Goal: Information Seeking & Learning: Find specific fact

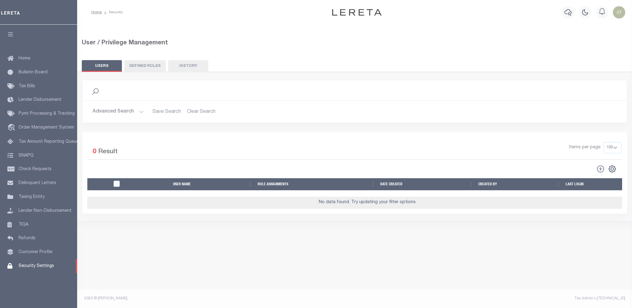
select select "100"
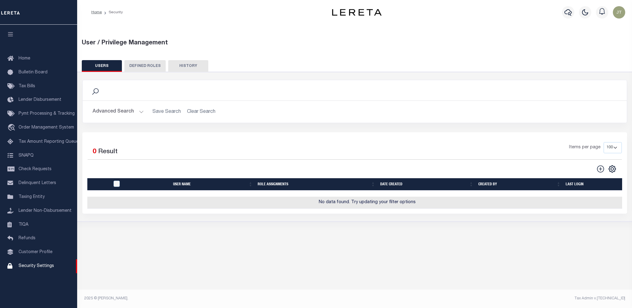
click at [116, 113] on button "Advanced Search" at bounding box center [118, 112] width 51 height 12
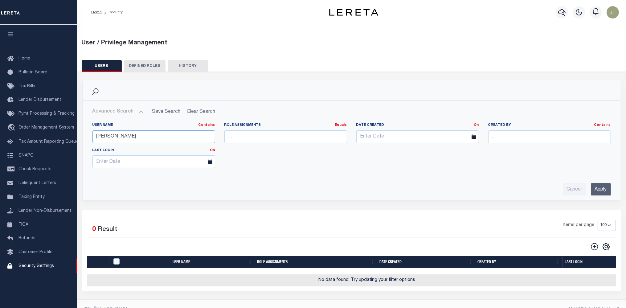
click at [125, 138] on input "[PERSON_NAME]" at bounding box center [154, 136] width 123 height 13
paste input "Viketh"
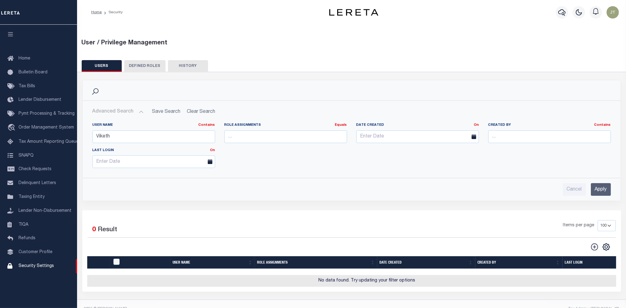
click at [602, 185] on input "Apply" at bounding box center [601, 189] width 20 height 13
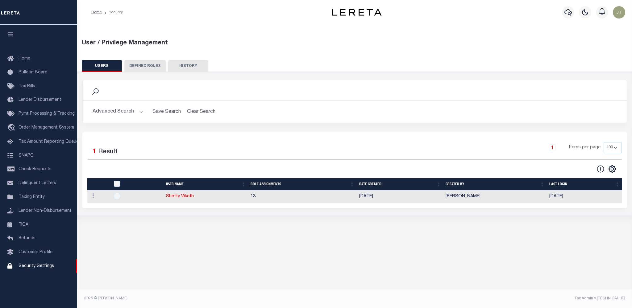
click at [123, 115] on button "Advanced Search" at bounding box center [118, 112] width 51 height 12
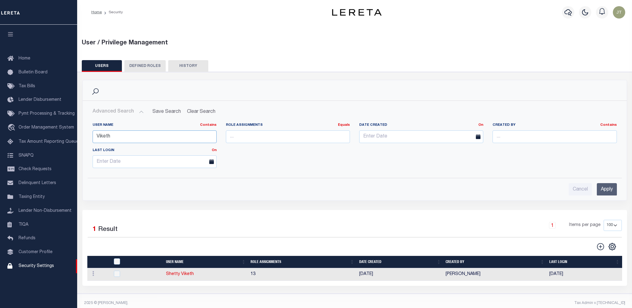
click at [115, 136] on input "Viketh" at bounding box center [155, 136] width 124 height 13
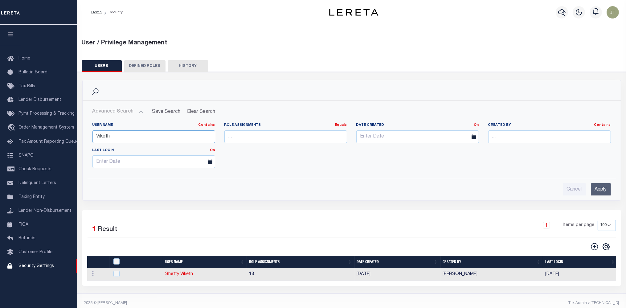
click at [115, 136] on input "Viketh" at bounding box center [154, 136] width 123 height 13
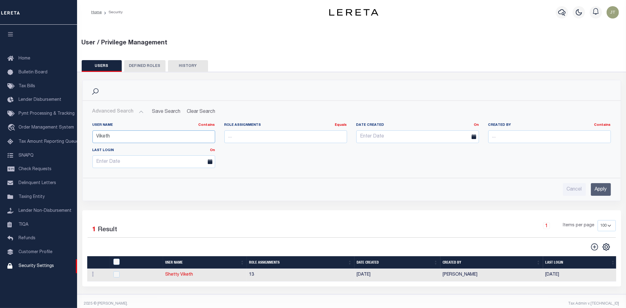
paste input "Leelakrishna"
click at [599, 189] on input "Apply" at bounding box center [601, 189] width 20 height 13
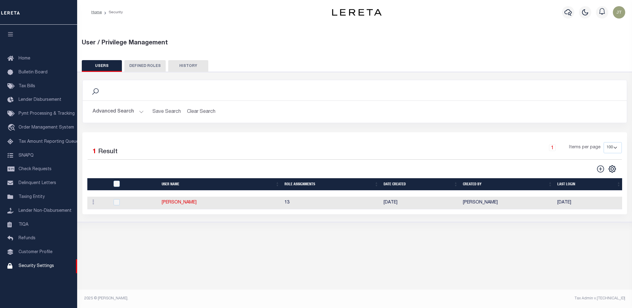
click at [121, 109] on button "Advanced Search" at bounding box center [118, 112] width 51 height 12
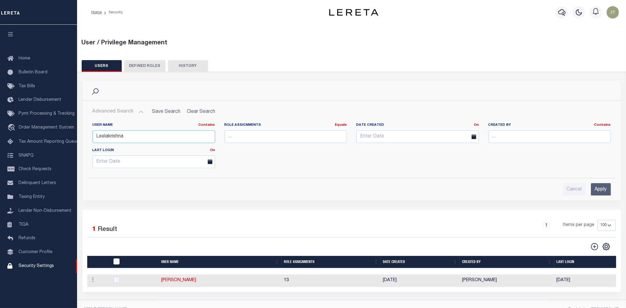
click at [123, 136] on input "Leelakrishna" at bounding box center [154, 136] width 123 height 13
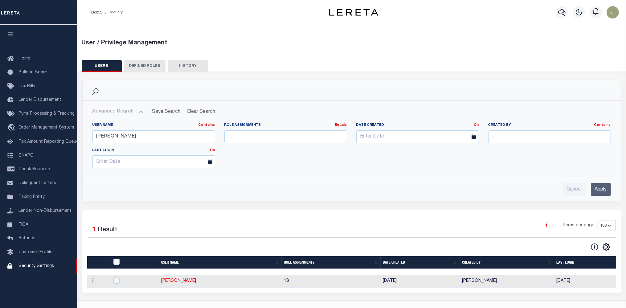
click at [613, 189] on div "Cancel Apply" at bounding box center [352, 187] width 529 height 18
click at [610, 189] on input "Apply" at bounding box center [601, 189] width 20 height 13
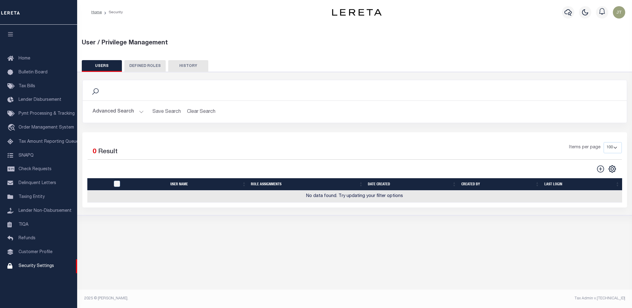
click at [109, 112] on button "Advanced Search" at bounding box center [118, 112] width 51 height 12
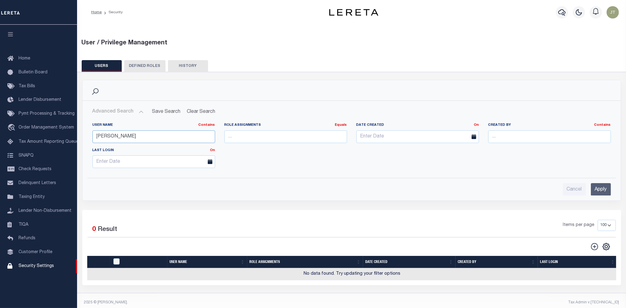
click at [118, 138] on input "[PERSON_NAME]" at bounding box center [154, 136] width 123 height 13
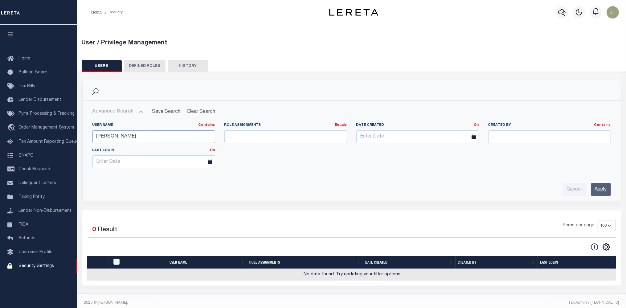
click at [118, 138] on input "[PERSON_NAME]" at bounding box center [154, 136] width 123 height 13
paste input "[PERSON_NAME]"
click at [605, 186] on input "Apply" at bounding box center [601, 189] width 20 height 13
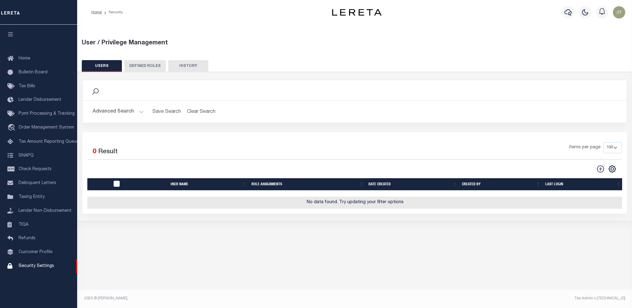
click at [129, 118] on div "Advanced Search Save Search Clear Search UsersGridWrapper_dynamictable_____Defa…" at bounding box center [355, 112] width 544 height 22
click at [127, 115] on button "Advanced Search" at bounding box center [118, 112] width 51 height 12
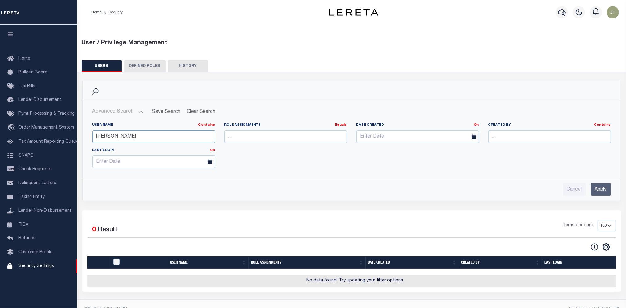
drag, startPoint x: 138, startPoint y: 138, endPoint x: 108, endPoint y: 136, distance: 30.3
click at [108, 136] on input "[PERSON_NAME]" at bounding box center [154, 136] width 123 height 13
click at [609, 193] on input "Apply" at bounding box center [601, 189] width 20 height 13
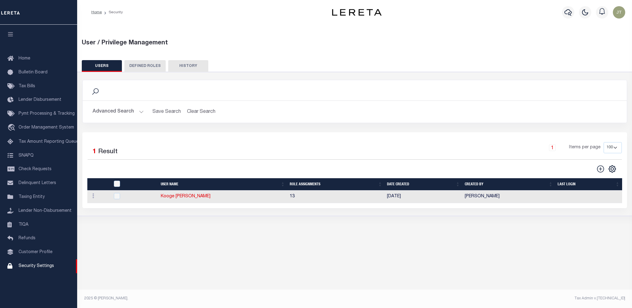
click at [106, 105] on div "Advanced Search Save Search Clear Search UsersGridWrapper_dynamictable_____Defa…" at bounding box center [355, 112] width 544 height 22
click at [107, 109] on button "Advanced Search" at bounding box center [118, 112] width 51 height 12
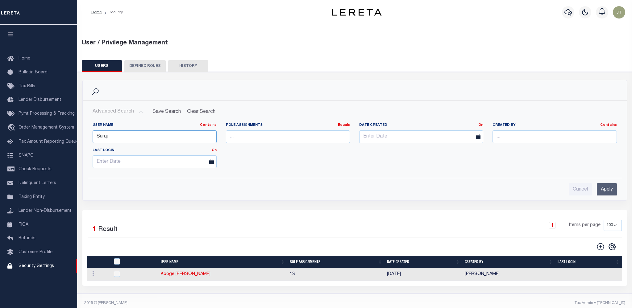
click at [110, 131] on input "Suraj" at bounding box center [155, 136] width 124 height 13
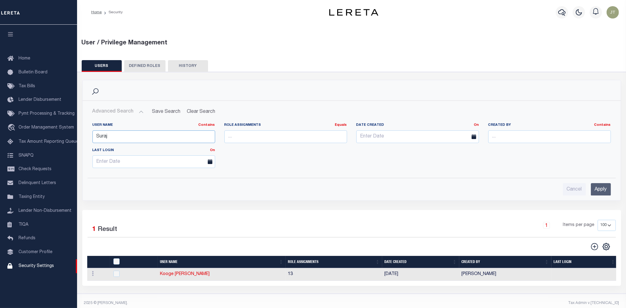
click at [109, 133] on input "Suraj" at bounding box center [154, 136] width 123 height 13
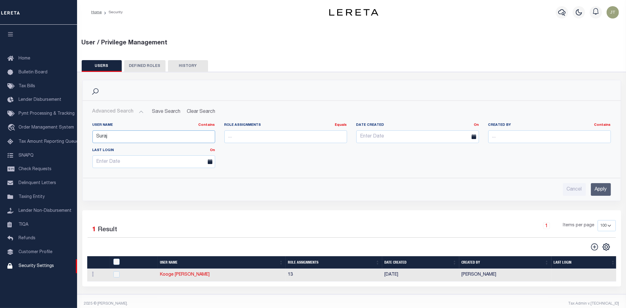
paste input "Meti"
click at [598, 191] on input "Apply" at bounding box center [601, 189] width 20 height 13
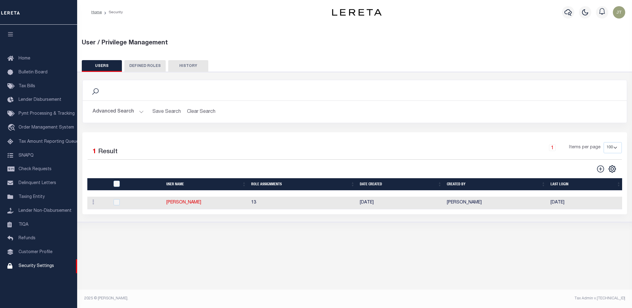
click at [107, 112] on button "Advanced Search" at bounding box center [118, 112] width 51 height 12
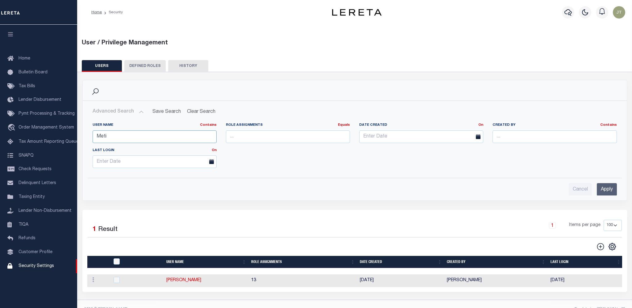
click at [112, 136] on input "Meti" at bounding box center [155, 136] width 124 height 13
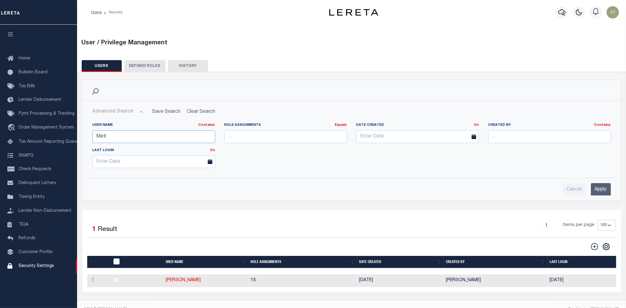
click at [112, 136] on input "Meti" at bounding box center [154, 136] width 123 height 13
paste input "anasa"
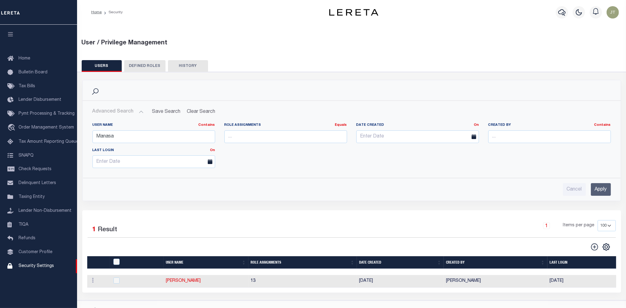
click at [597, 187] on input "Apply" at bounding box center [601, 189] width 20 height 13
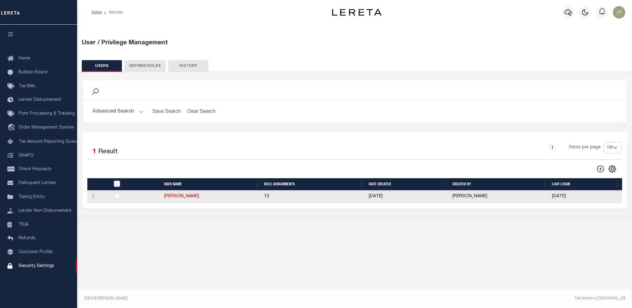
click at [121, 117] on button "Advanced Search" at bounding box center [118, 112] width 51 height 12
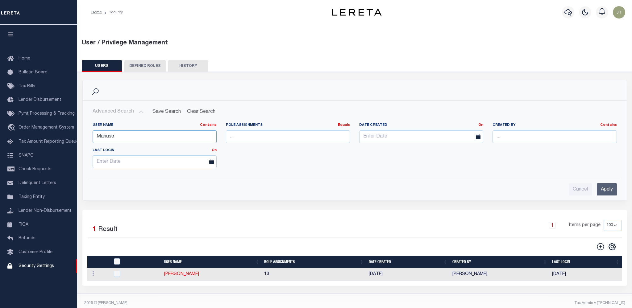
click at [122, 136] on input "Manasa" at bounding box center [155, 136] width 124 height 13
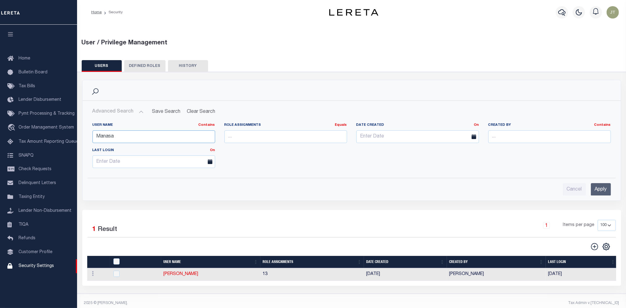
click at [122, 136] on input "Manasa" at bounding box center [154, 136] width 123 height 13
paste input "math"
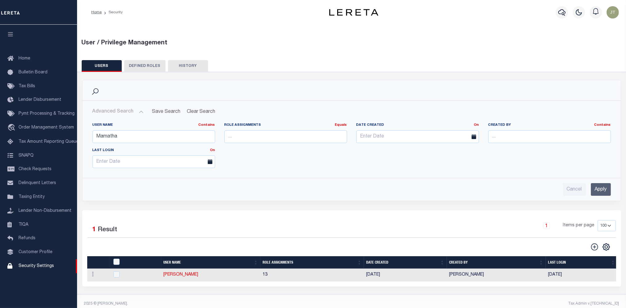
click at [592, 185] on input "Apply" at bounding box center [601, 189] width 20 height 13
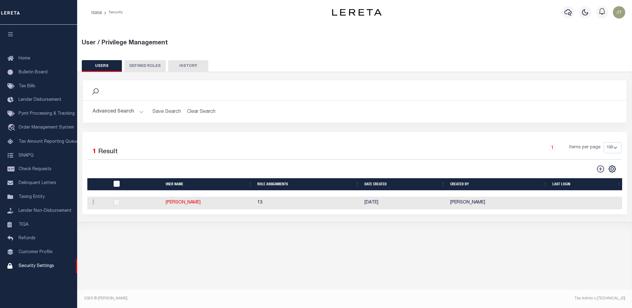
click at [132, 112] on button "Advanced Search" at bounding box center [118, 112] width 51 height 12
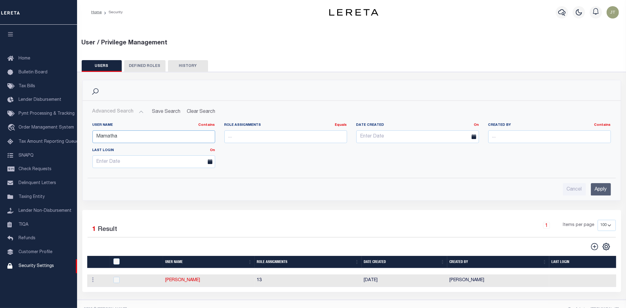
click at [116, 139] on input "Mamatha" at bounding box center [154, 136] width 123 height 13
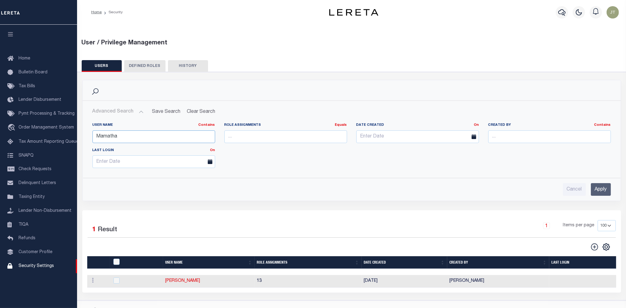
click at [116, 139] on input "Mamatha" at bounding box center [154, 136] width 123 height 13
paste input "[PERSON_NAME]"
click at [605, 188] on input "Apply" at bounding box center [601, 189] width 20 height 13
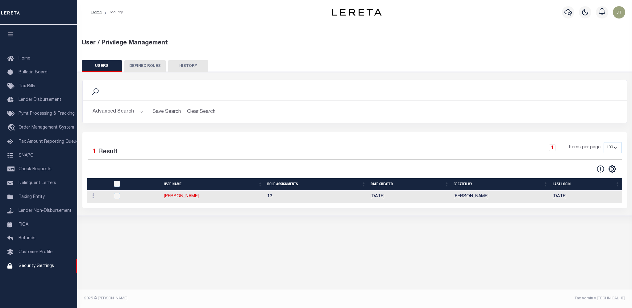
click at [142, 112] on button "Advanced Search" at bounding box center [118, 112] width 51 height 12
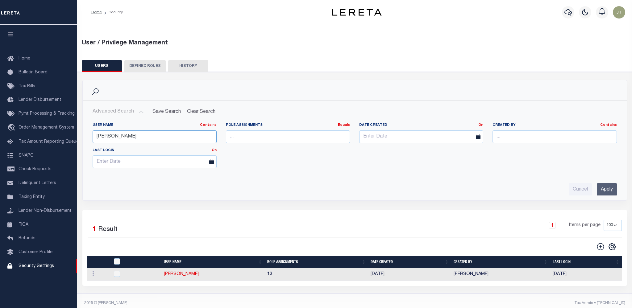
click at [107, 137] on input "[PERSON_NAME]" at bounding box center [155, 136] width 124 height 13
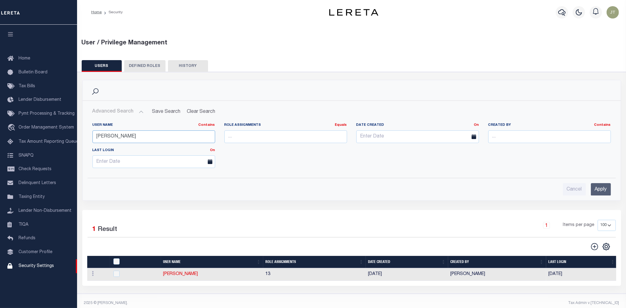
click at [107, 137] on input "[PERSON_NAME]" at bounding box center [154, 136] width 123 height 13
paste input "Naik"
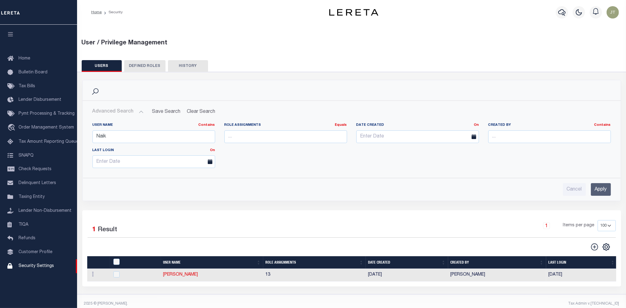
click at [598, 191] on input "Apply" at bounding box center [601, 189] width 20 height 13
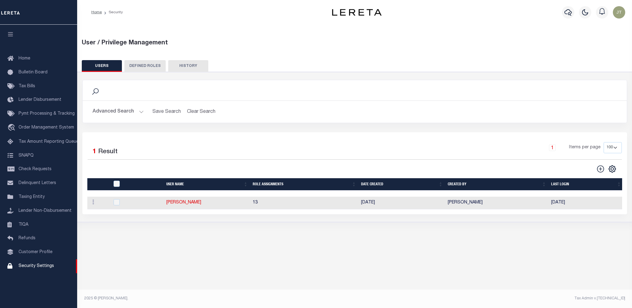
click at [114, 112] on button "Advanced Search" at bounding box center [118, 112] width 51 height 12
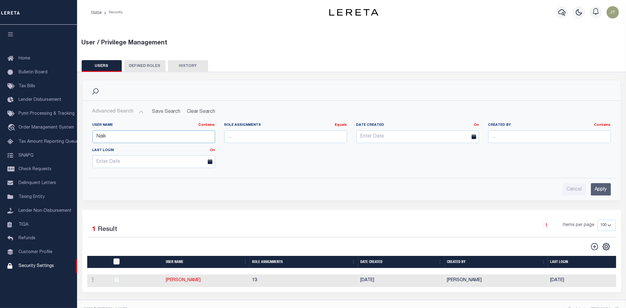
click at [113, 135] on input "Naik" at bounding box center [154, 136] width 123 height 13
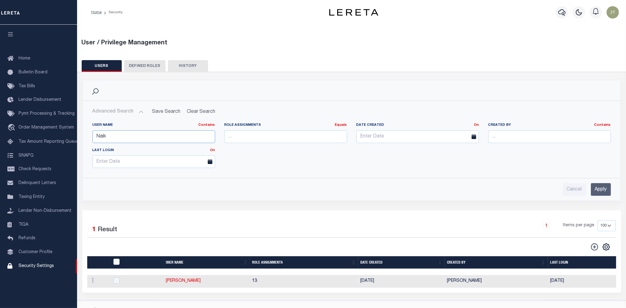
click at [113, 135] on input "Naik" at bounding box center [154, 136] width 123 height 13
paste input "[PERSON_NAME]"
click at [606, 190] on input "Apply" at bounding box center [601, 189] width 20 height 13
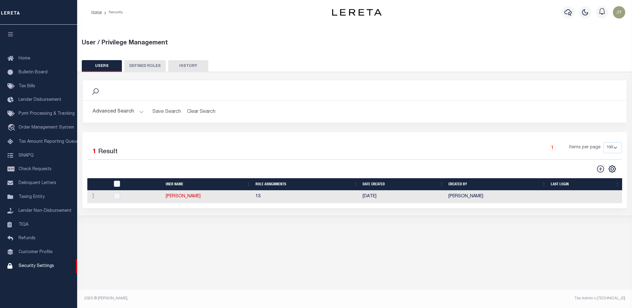
click at [126, 113] on button "Advanced Search" at bounding box center [118, 112] width 51 height 12
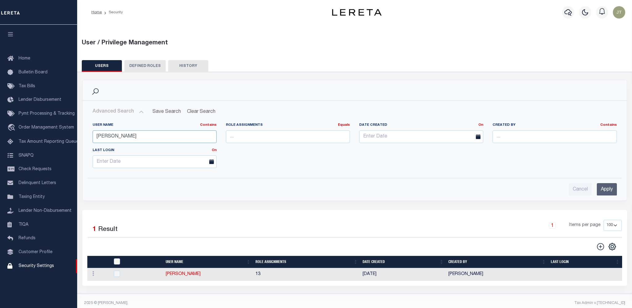
click at [128, 134] on input "[PERSON_NAME]" at bounding box center [155, 136] width 124 height 13
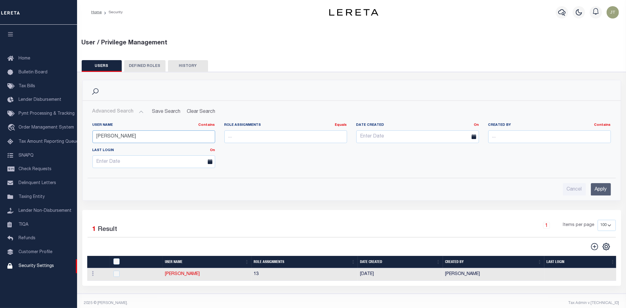
paste input "[PERSON_NAME]"
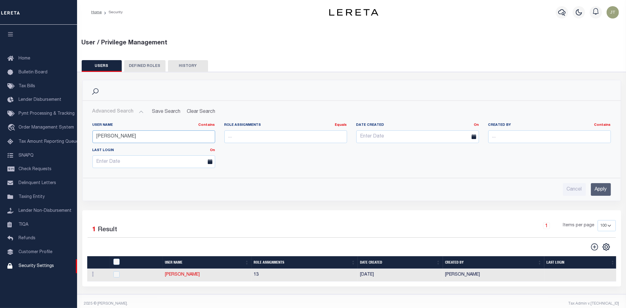
type input "[PERSON_NAME]"
click at [597, 187] on input "Apply" at bounding box center [601, 189] width 20 height 13
